Goal: Navigation & Orientation: Go to known website

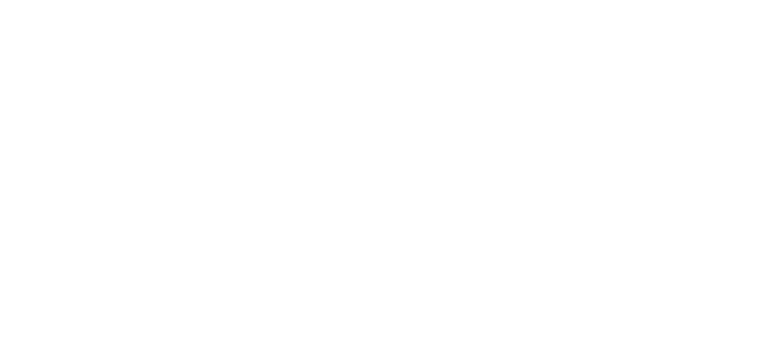
drag, startPoint x: 129, startPoint y: 87, endPoint x: 137, endPoint y: 58, distance: 30.0
click at [129, 0] on html at bounding box center [379, 0] width 758 height 0
